Goal: Find specific page/section: Find specific page/section

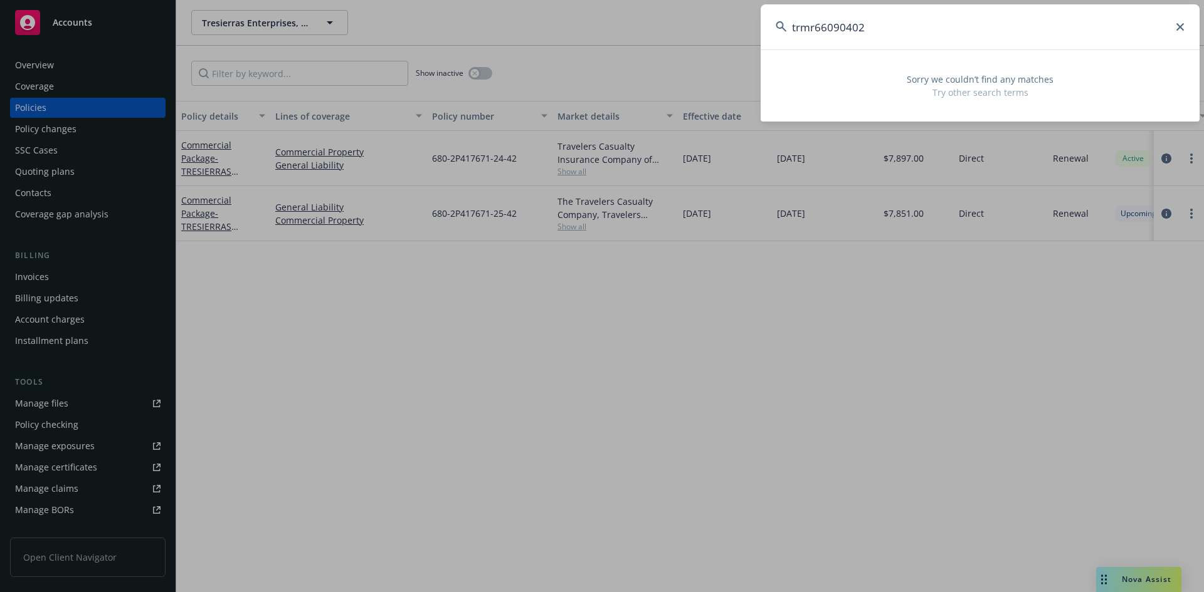
drag, startPoint x: 879, startPoint y: 28, endPoint x: 724, endPoint y: 40, distance: 155.3
click at [682, 29] on div "trmr66090402 Sorry we couldn’t find any matches Try other search terms" at bounding box center [602, 296] width 1204 height 592
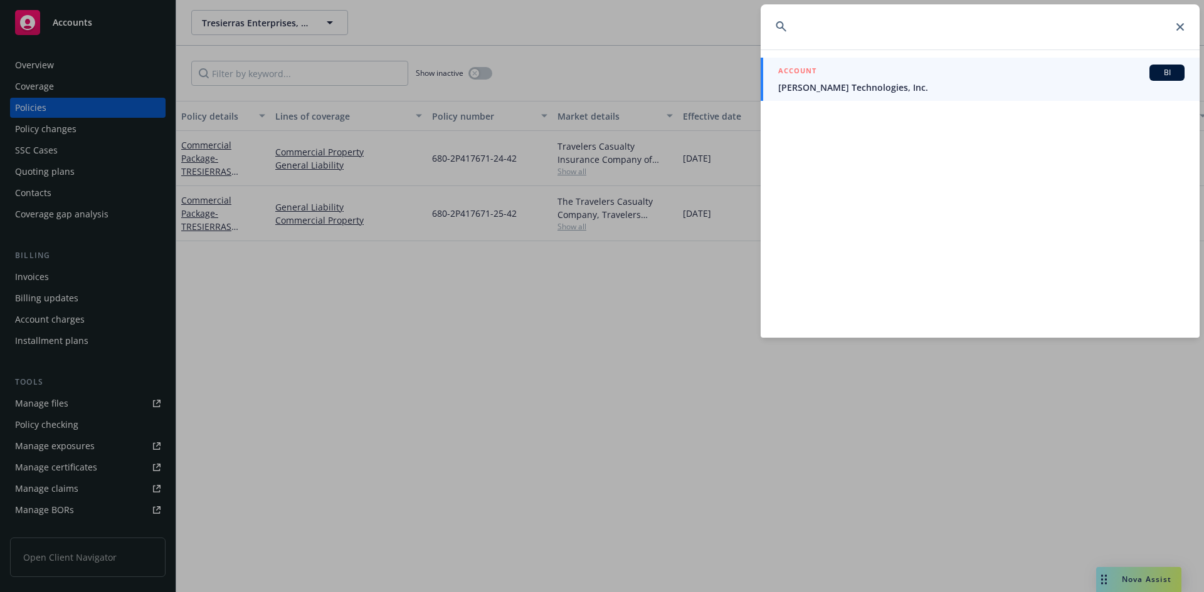
type input "H010968985"
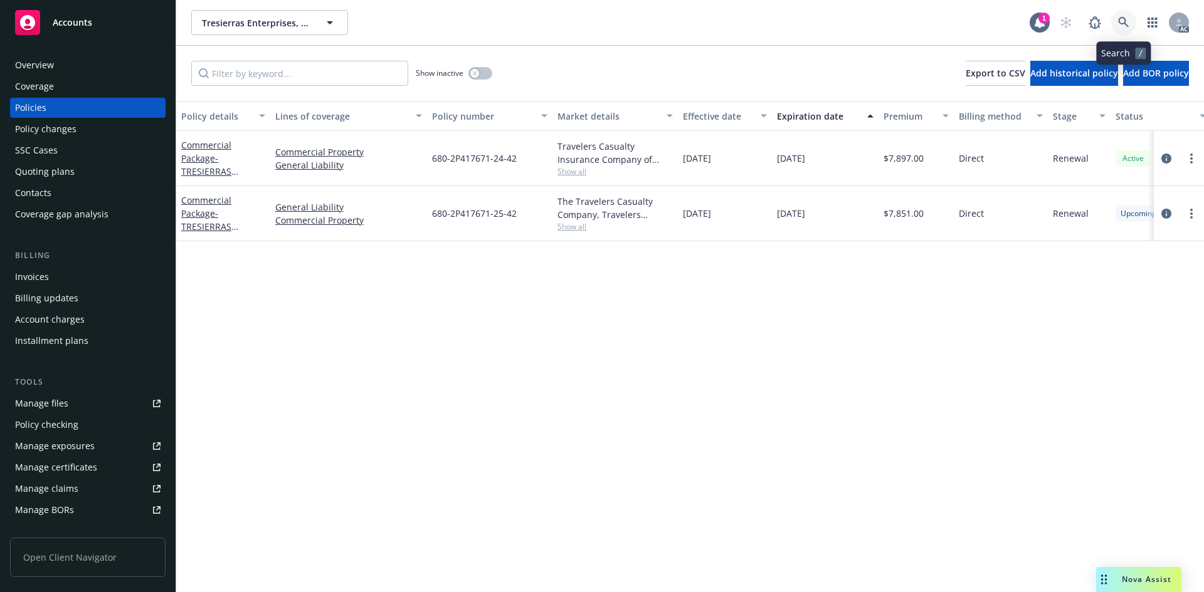
click at [1120, 20] on icon at bounding box center [1123, 22] width 11 height 11
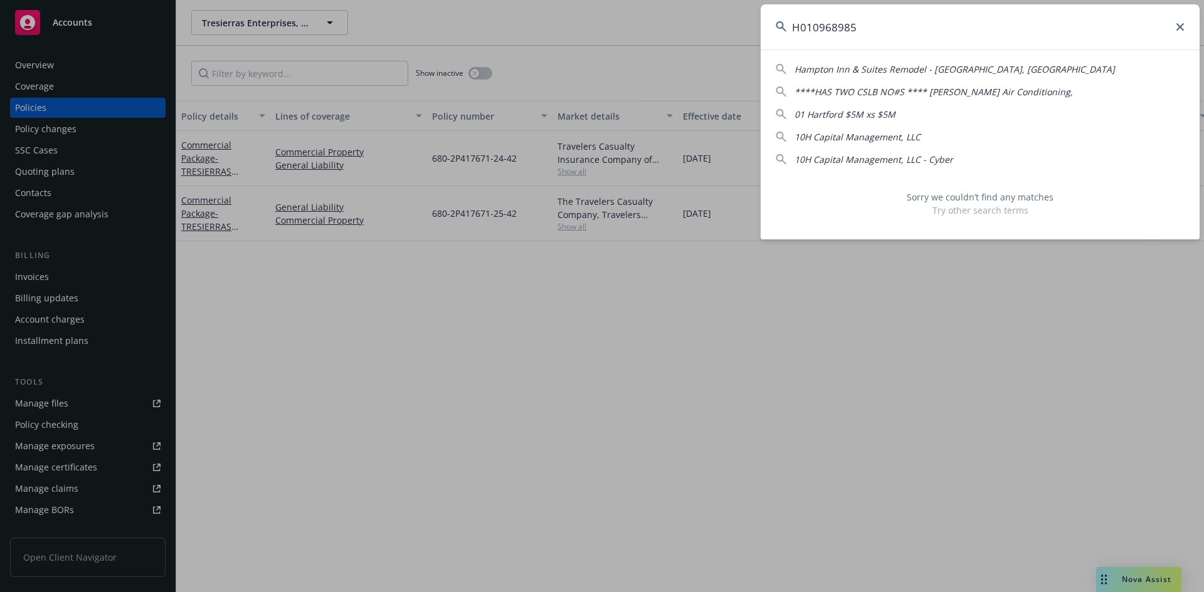
type input "H010968985"
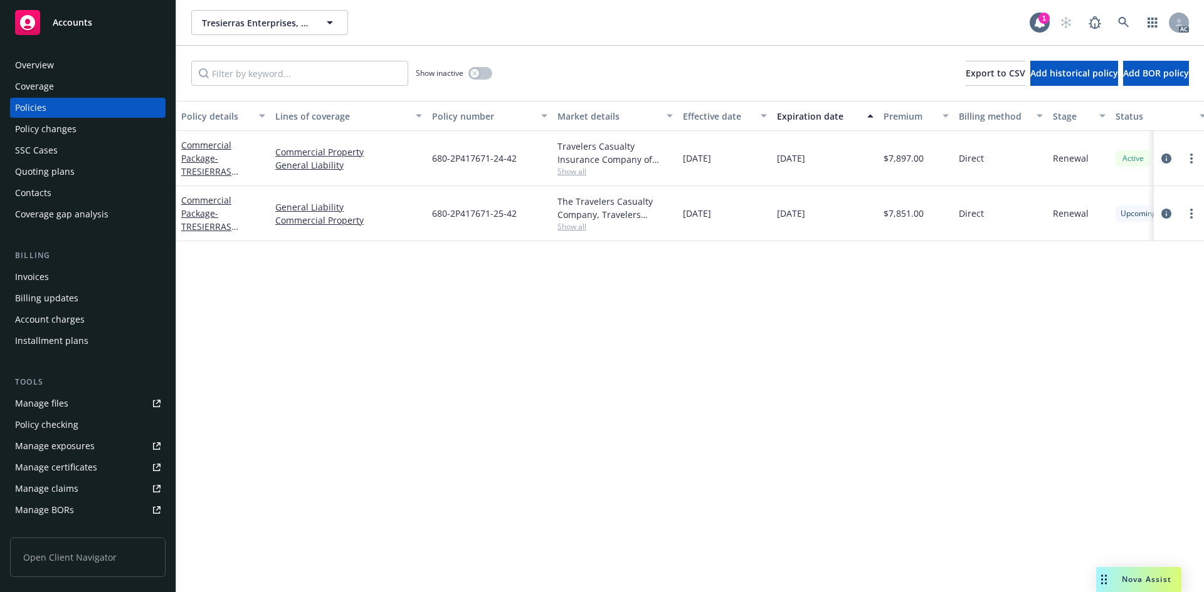
drag, startPoint x: 723, startPoint y: 343, endPoint x: 716, endPoint y: 345, distance: 7.1
